Goal: Information Seeking & Learning: Learn about a topic

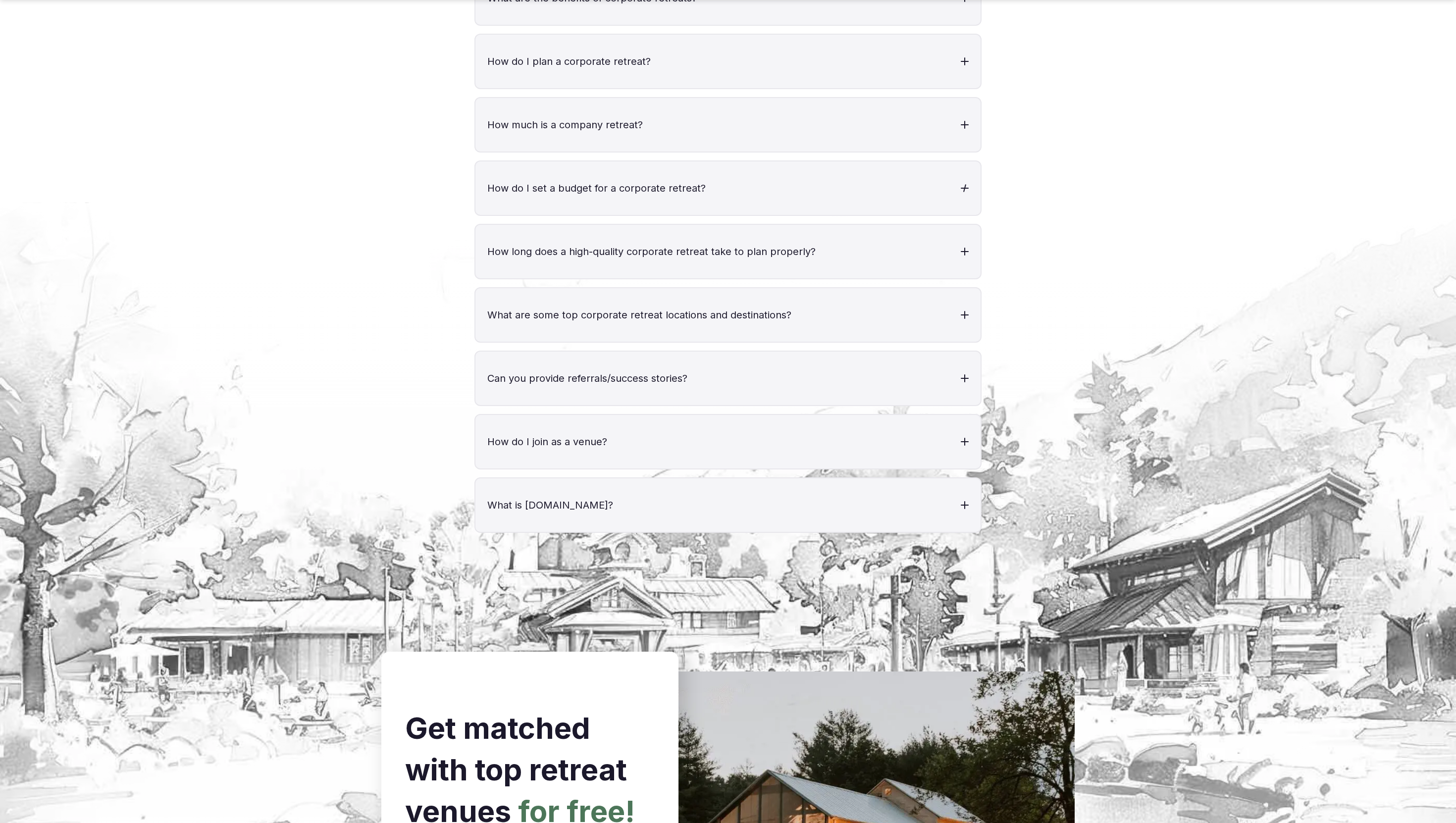
scroll to position [3714, 0]
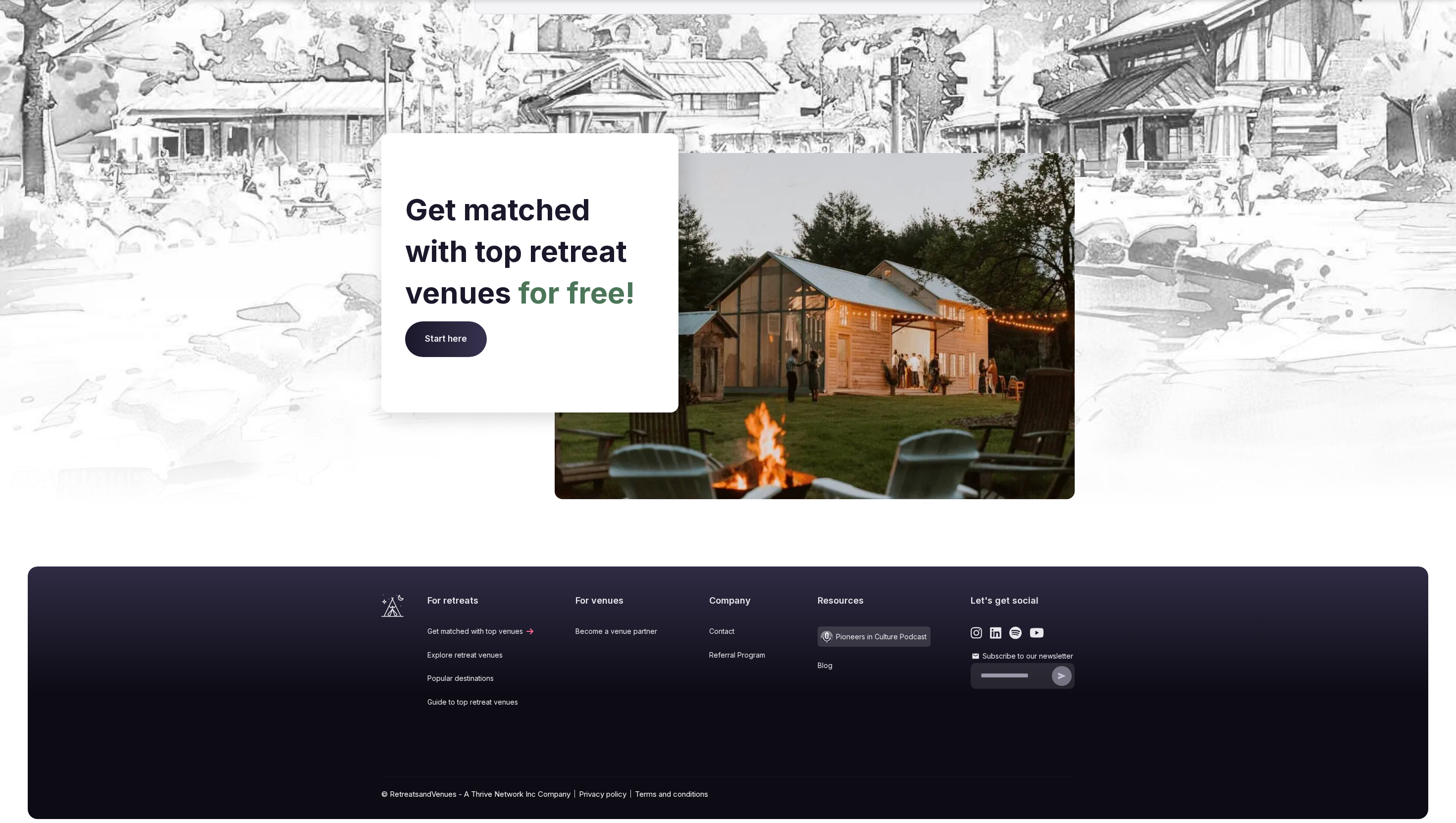
click at [818, 661] on link "Blog" at bounding box center [874, 665] width 113 height 10
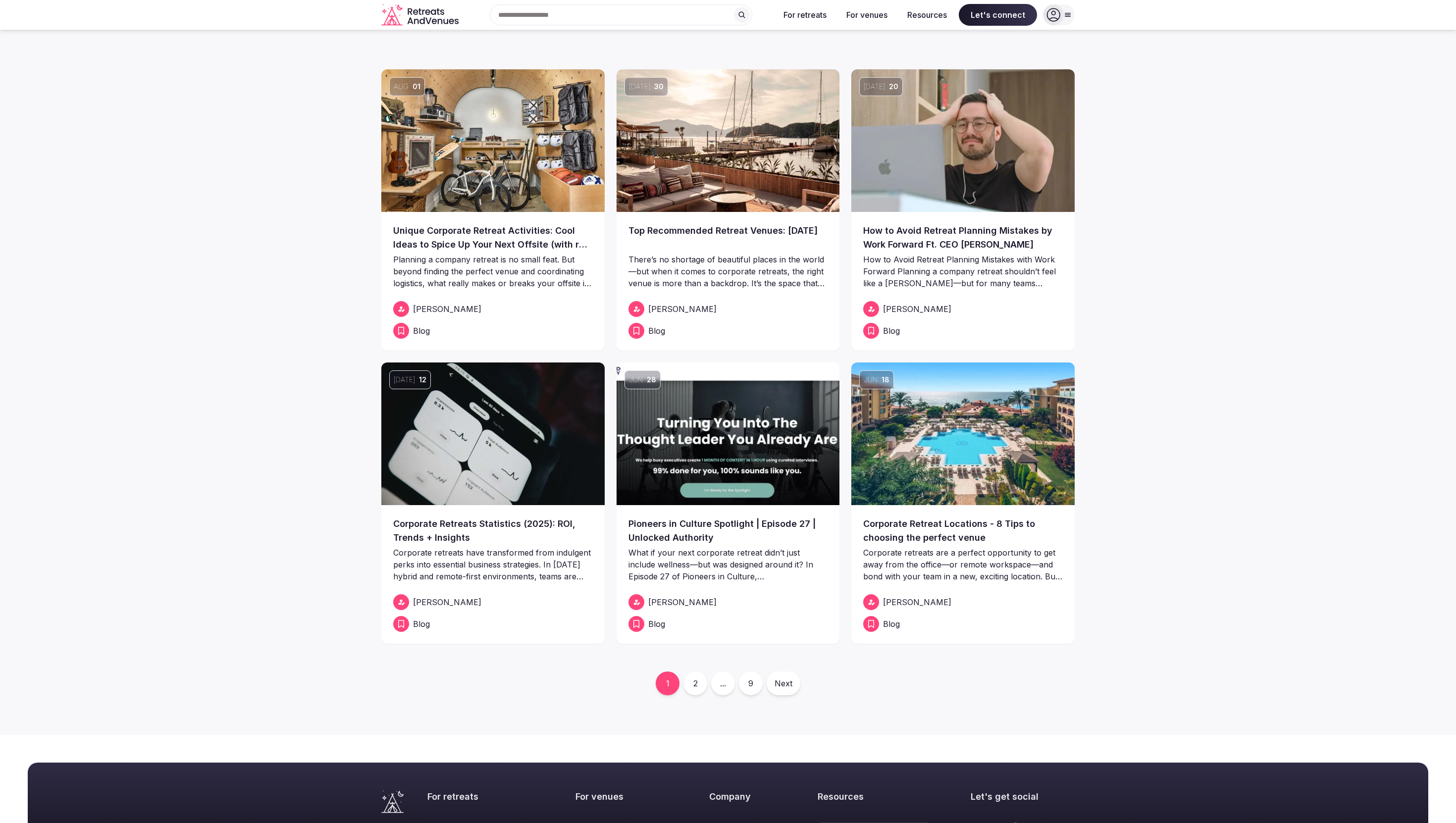
click at [691, 687] on link "2" at bounding box center [695, 683] width 23 height 23
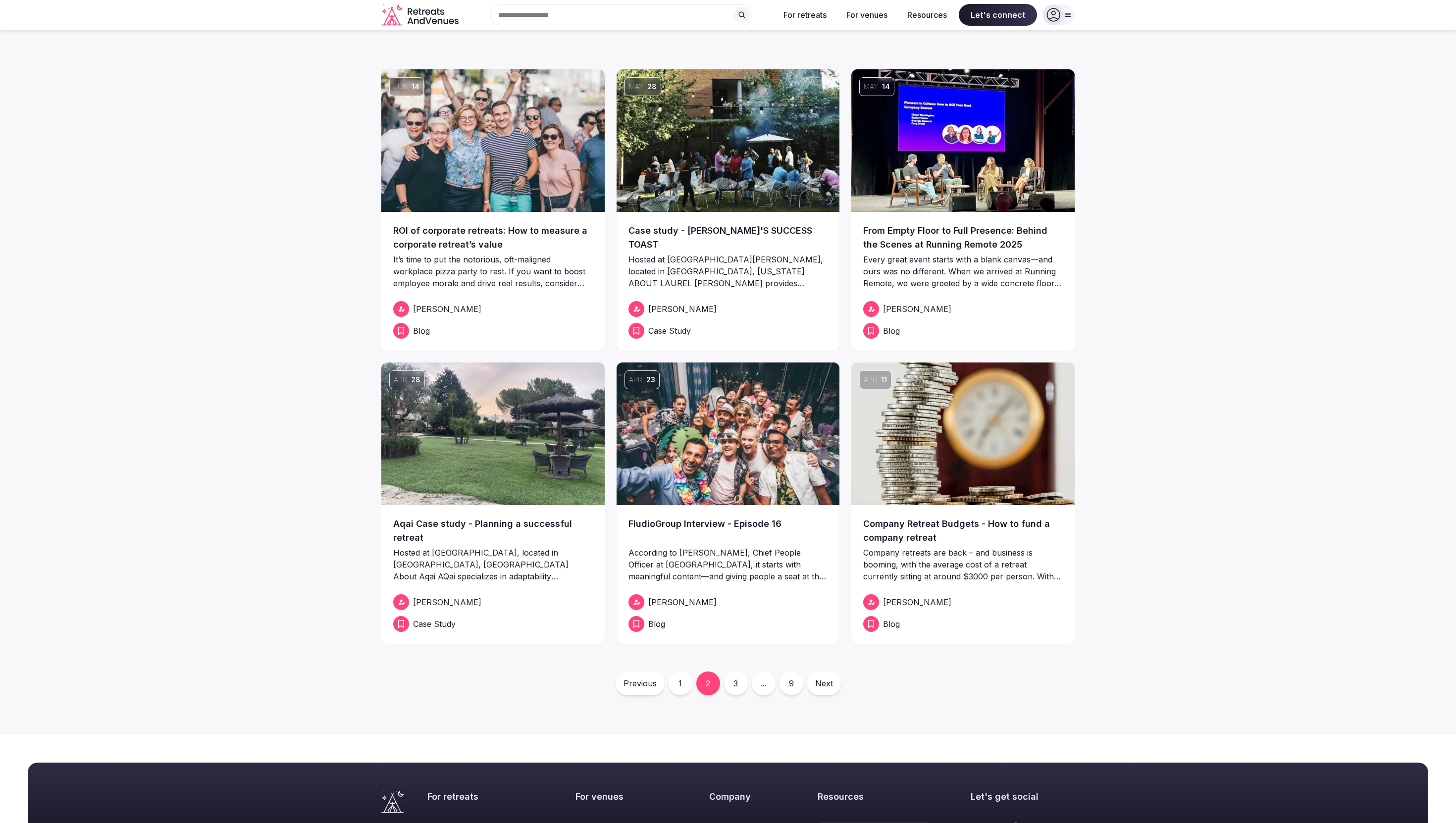
click at [713, 234] on link "Case study - [PERSON_NAME]'S SUCCESS TOAST" at bounding box center [728, 237] width 199 height 28
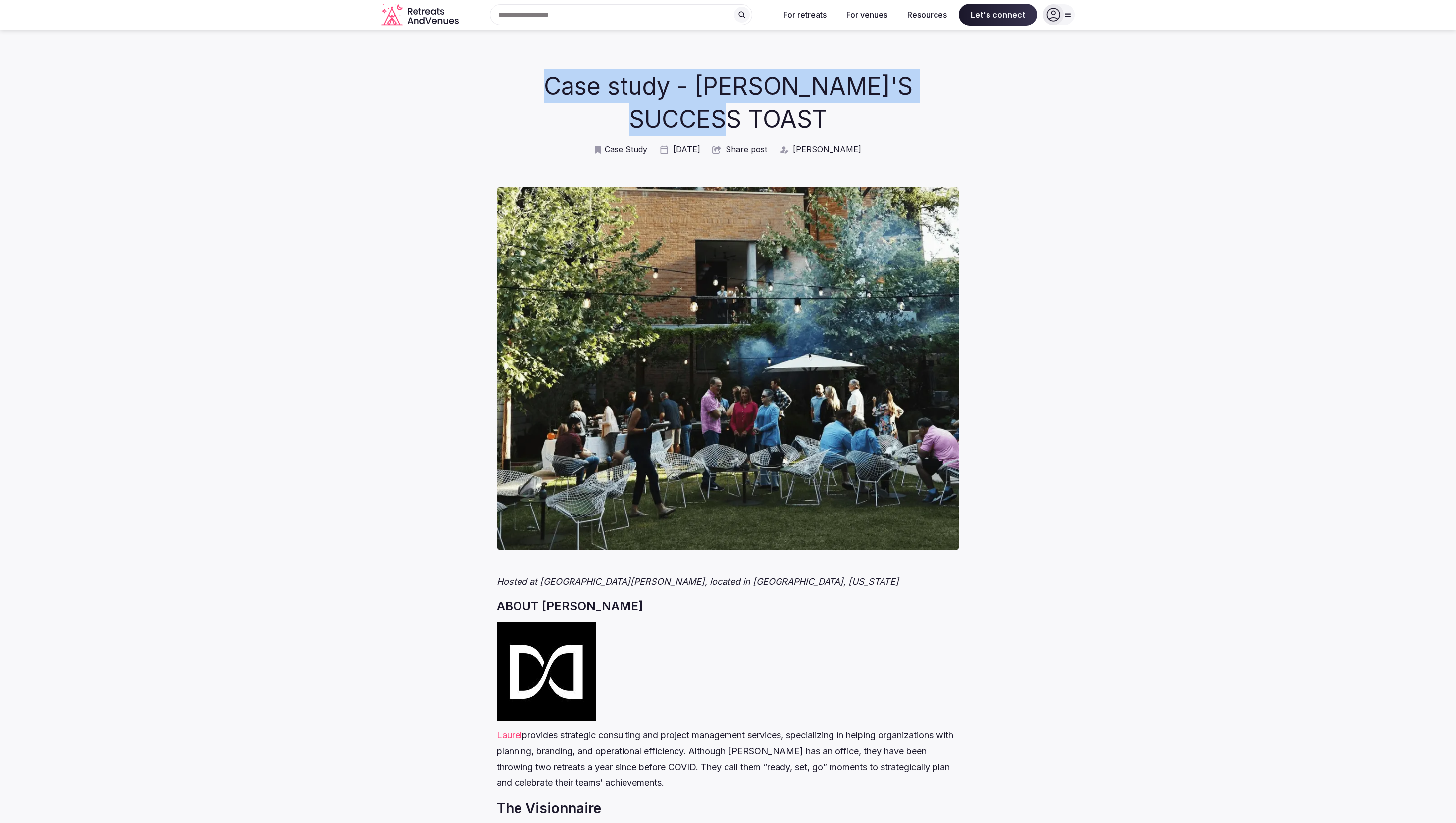
drag, startPoint x: 538, startPoint y: 79, endPoint x: 783, endPoint y: 128, distance: 249.9
click at [783, 128] on h1 "Case study - [PERSON_NAME]'S SUCCESS TOAST" at bounding box center [728, 102] width 405 height 66
copy h1 "Case study - [PERSON_NAME]'S SUCCESS TOAST"
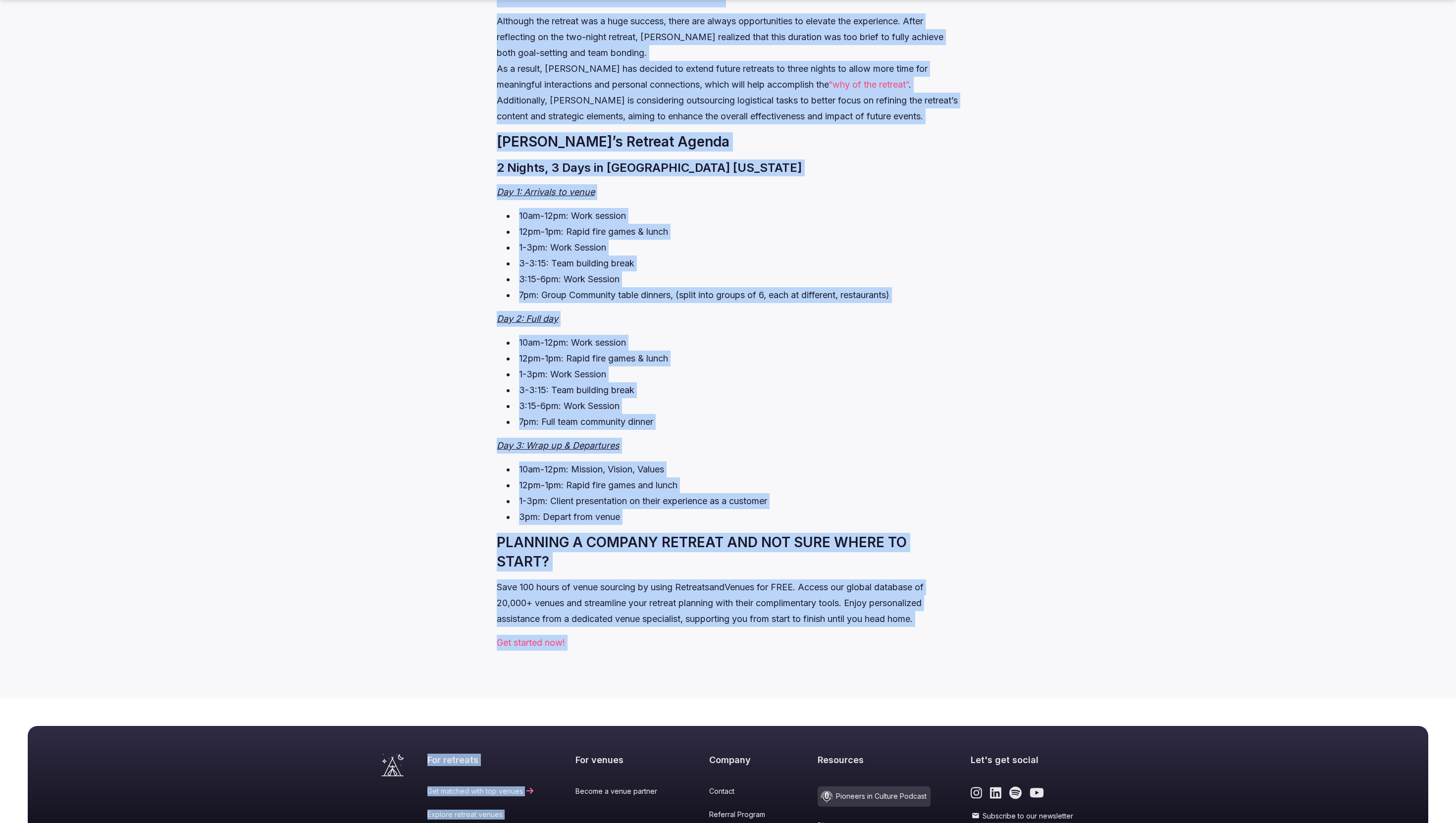
scroll to position [2528, 0]
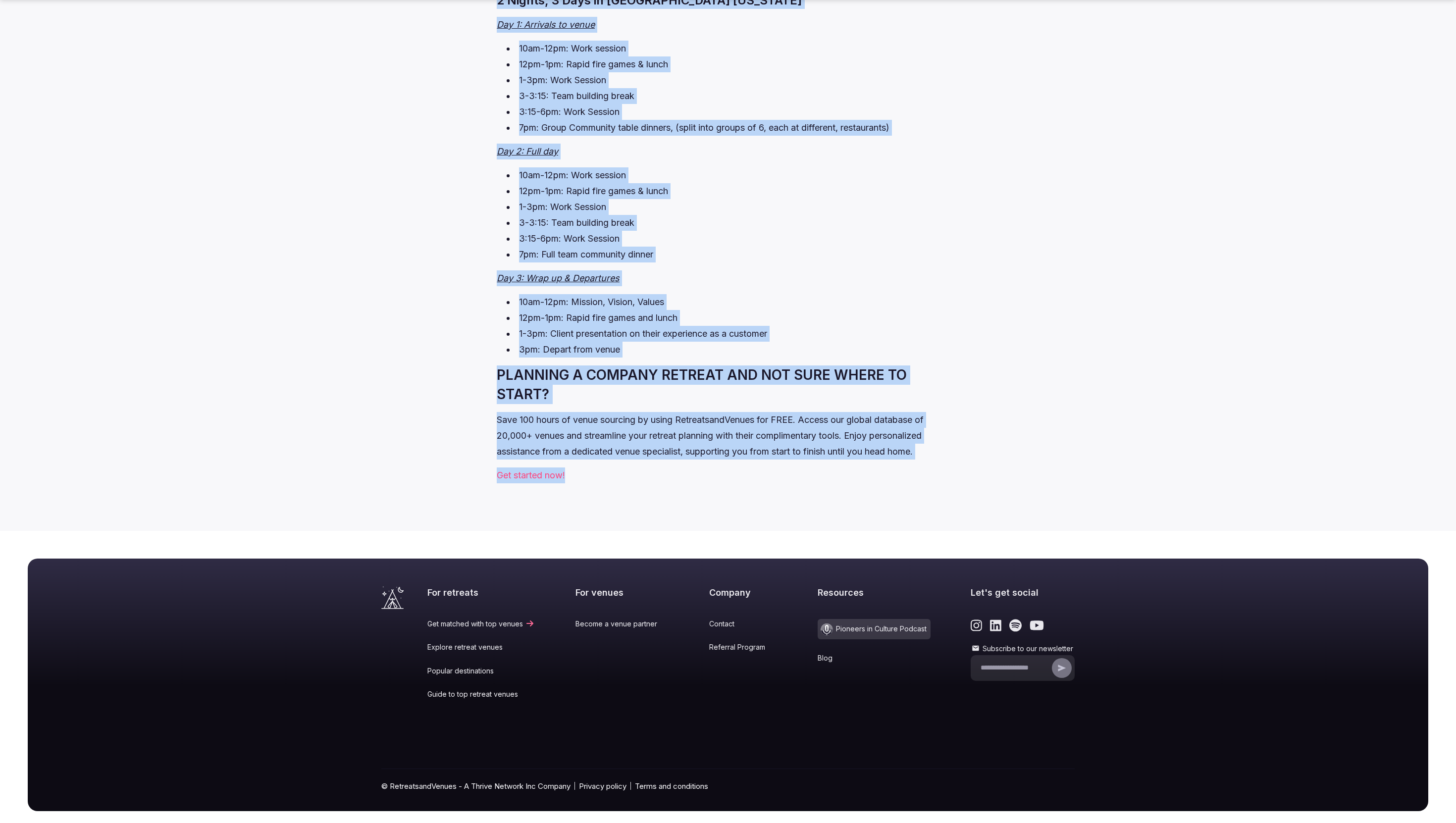
drag, startPoint x: 490, startPoint y: 334, endPoint x: 951, endPoint y: 454, distance: 476.4
copy div "LOREM IPSUMD Sitame consecte adipiscin elitseddoe tem incidid utlaboreet dolore…"
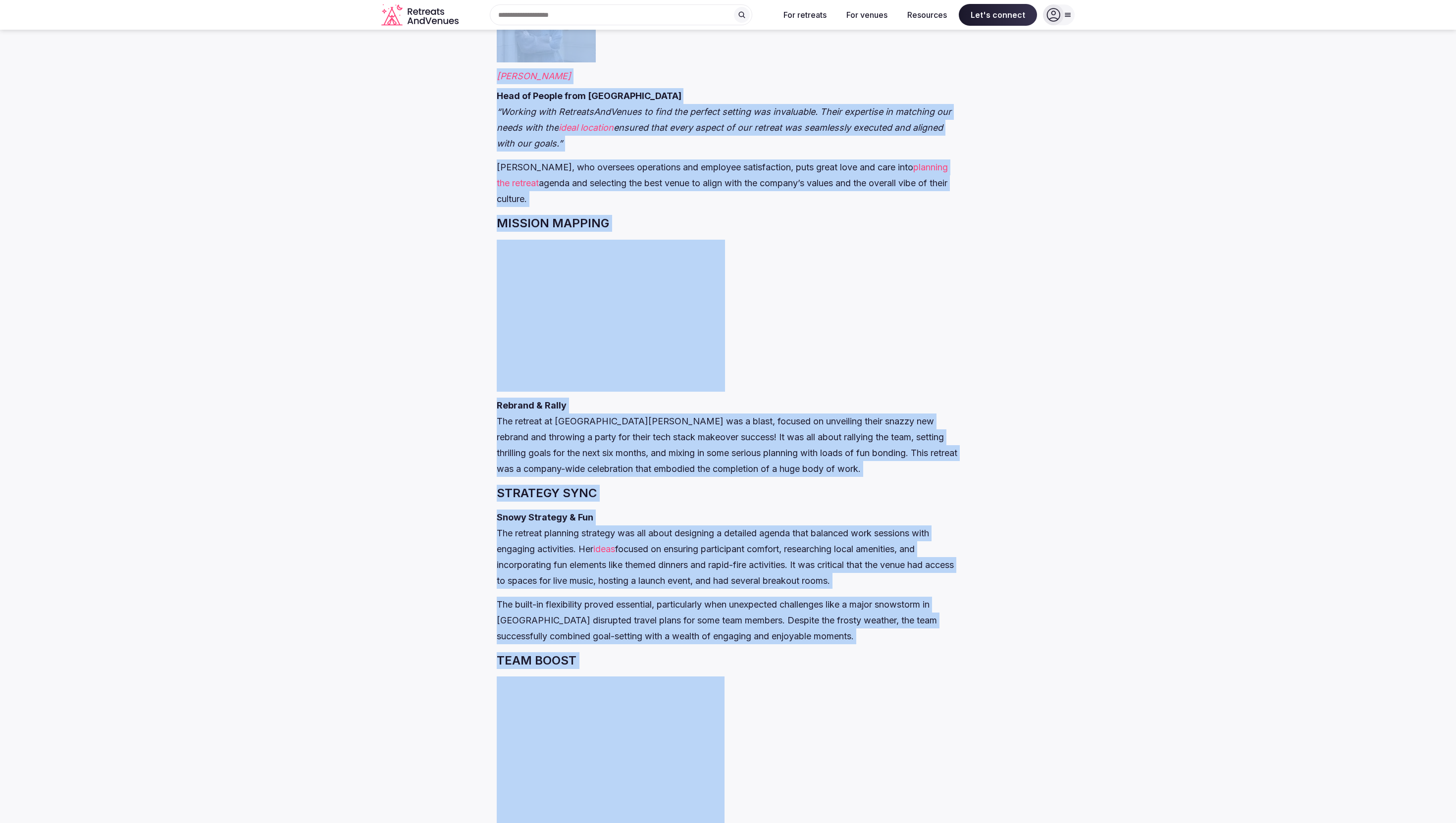
scroll to position [0, 0]
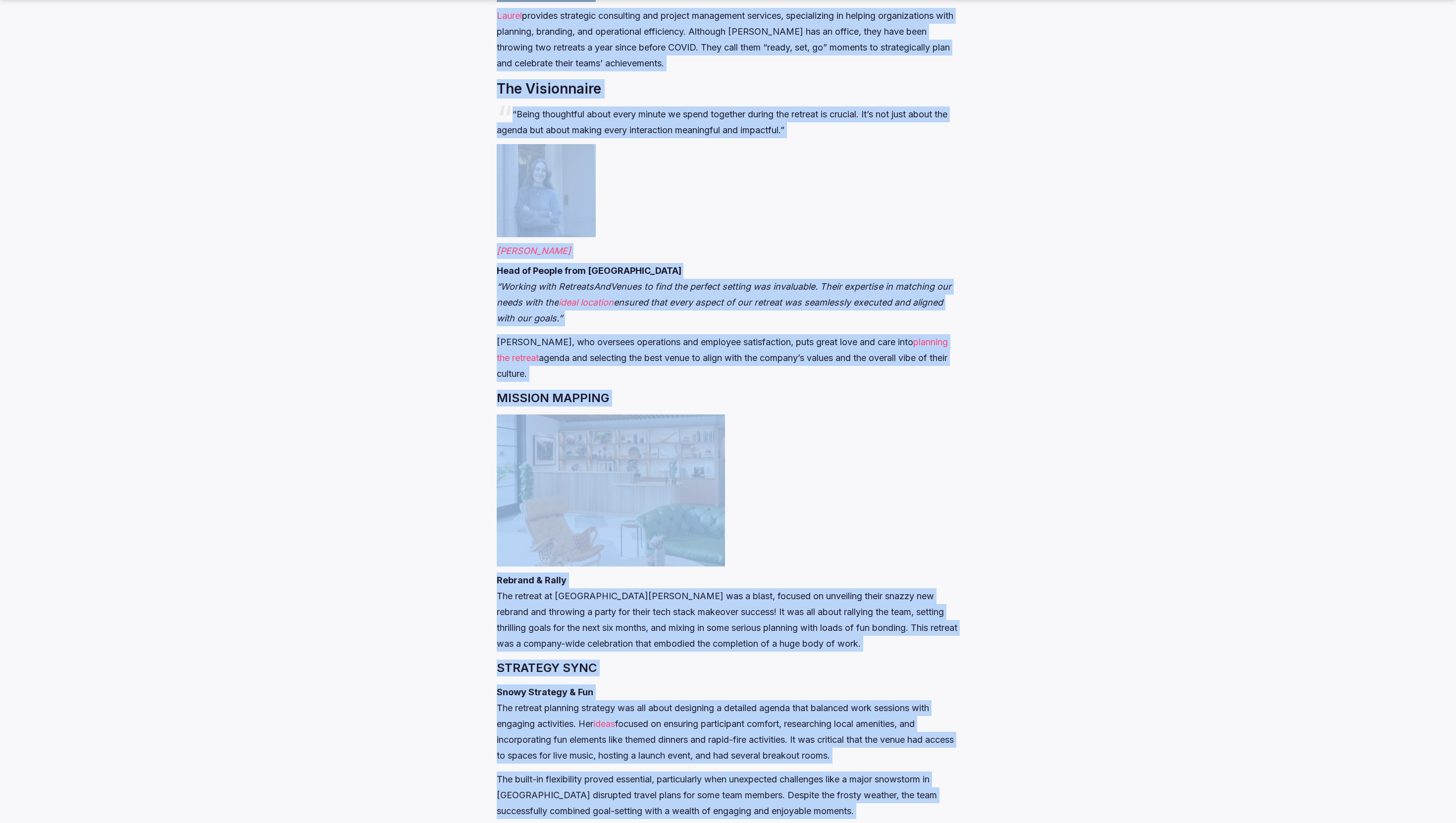
click at [863, 297] on em "“Working with RetreatsAndVenues to find the perfect setting was invaluable. The…" at bounding box center [724, 302] width 454 height 42
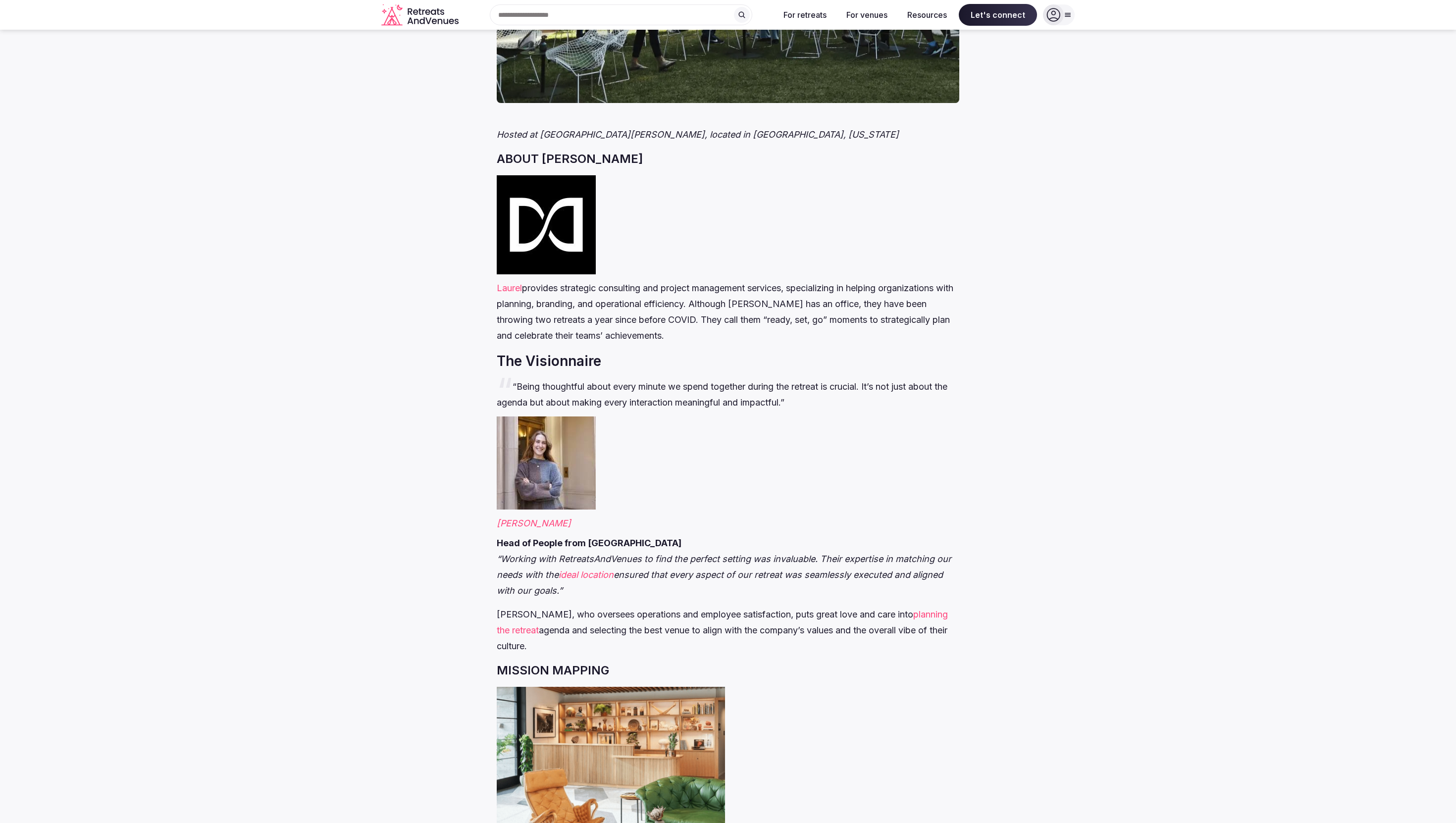
scroll to position [437, 0]
